Goal: Transaction & Acquisition: Purchase product/service

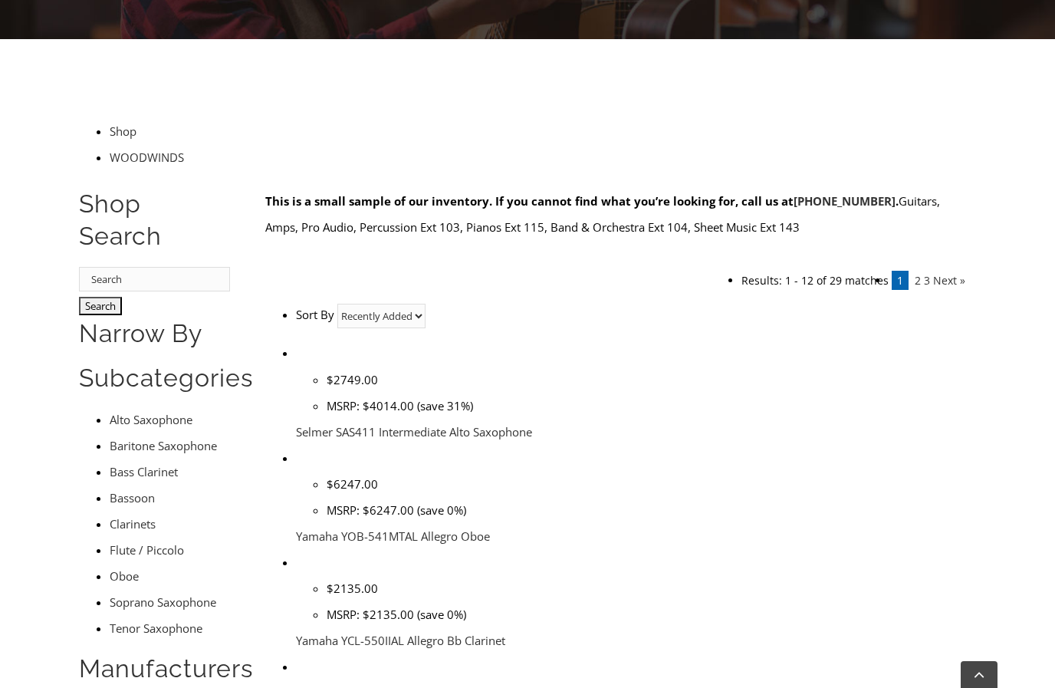
scroll to position [379, 0]
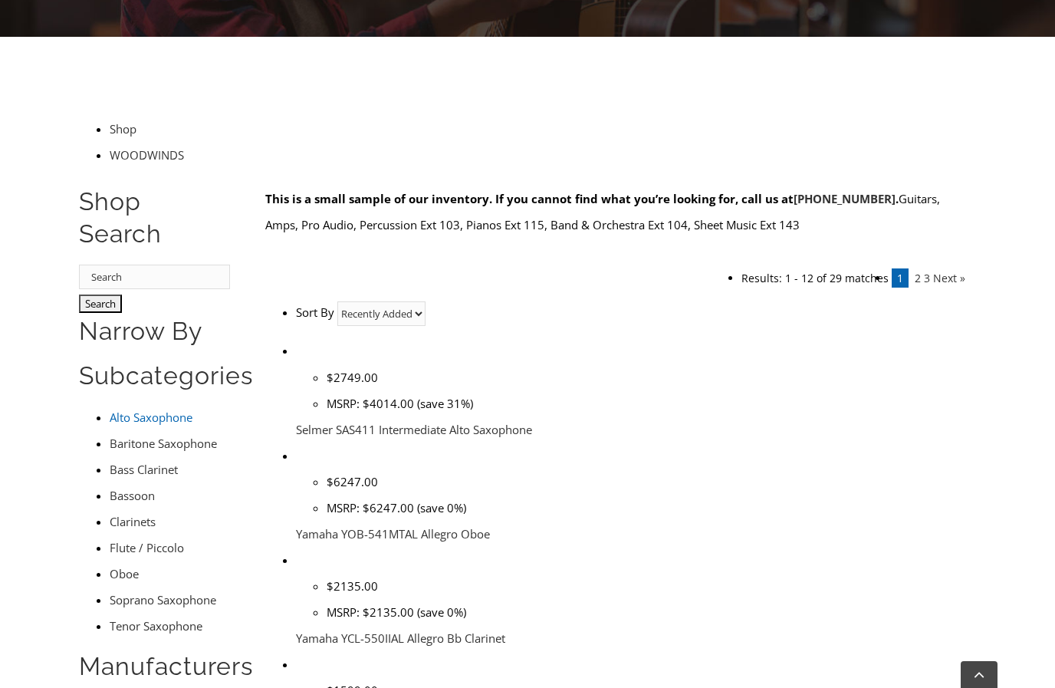
click at [127, 410] on link "Alto Saxophone" at bounding box center [151, 417] width 83 height 15
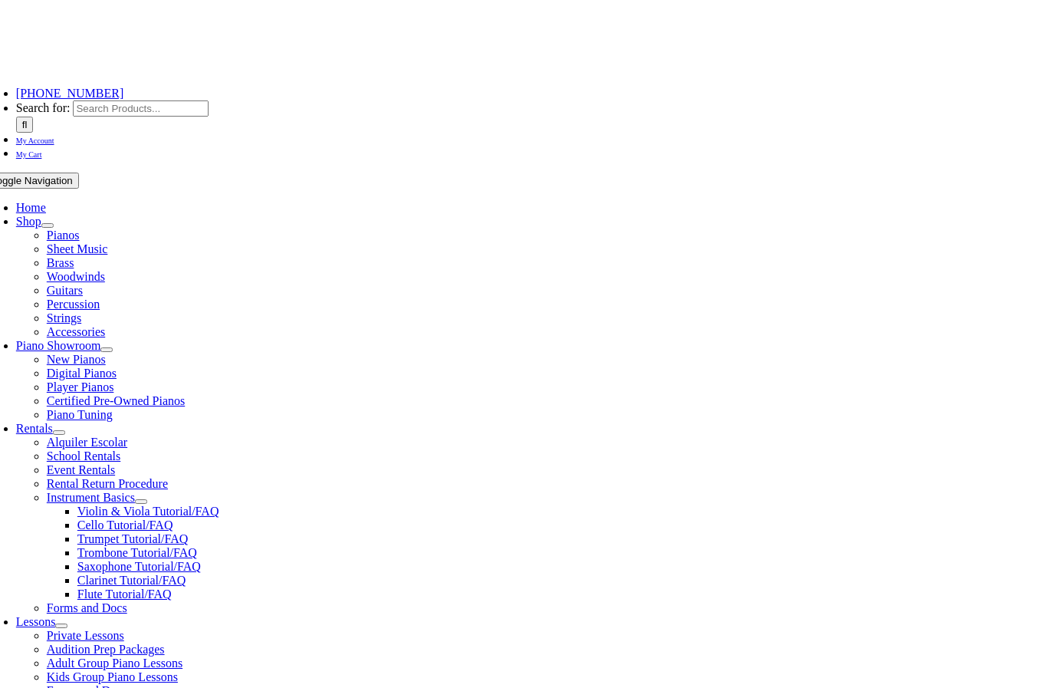
scroll to position [357, 0]
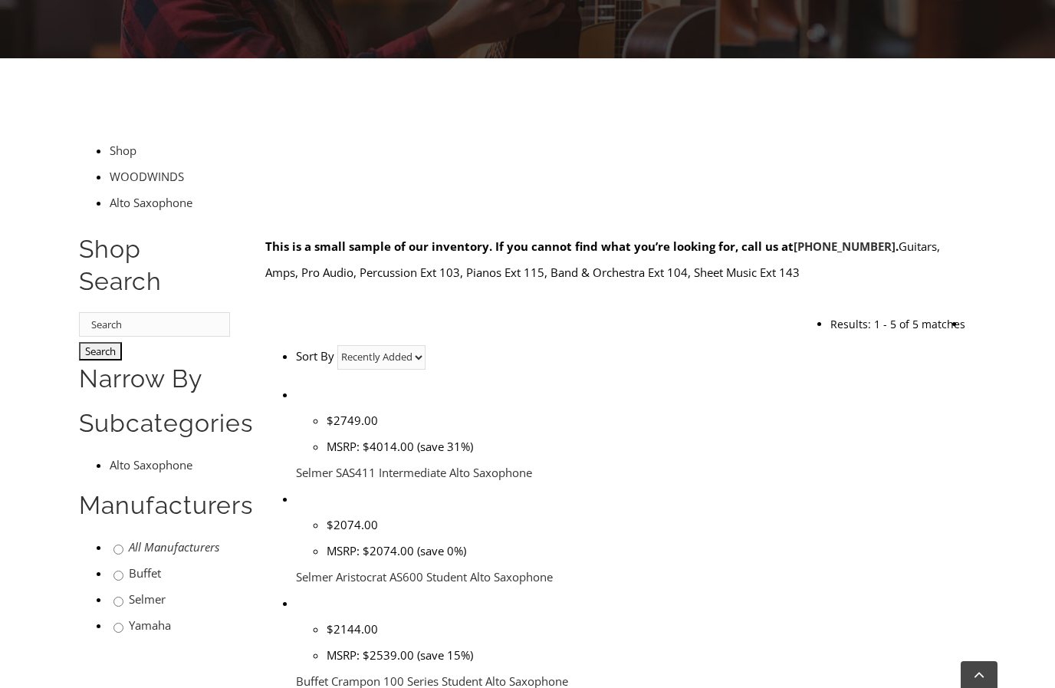
click at [114, 545] on input "radio" at bounding box center [119, 550] width 10 height 10
radio input "true"
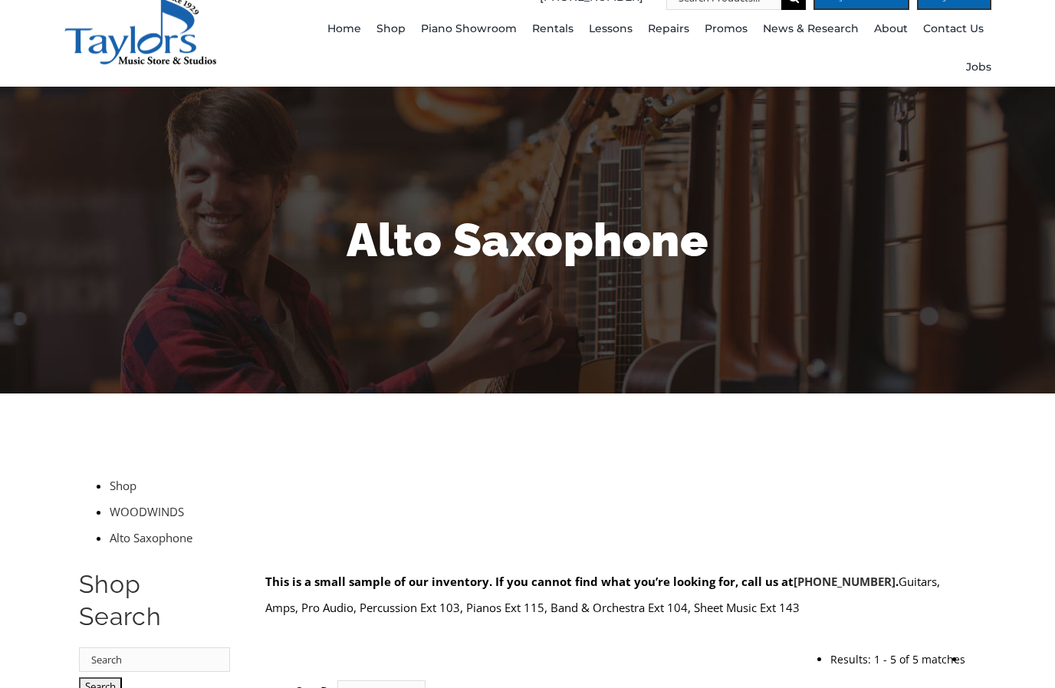
scroll to position [0, 0]
